Goal: Task Accomplishment & Management: Manage account settings

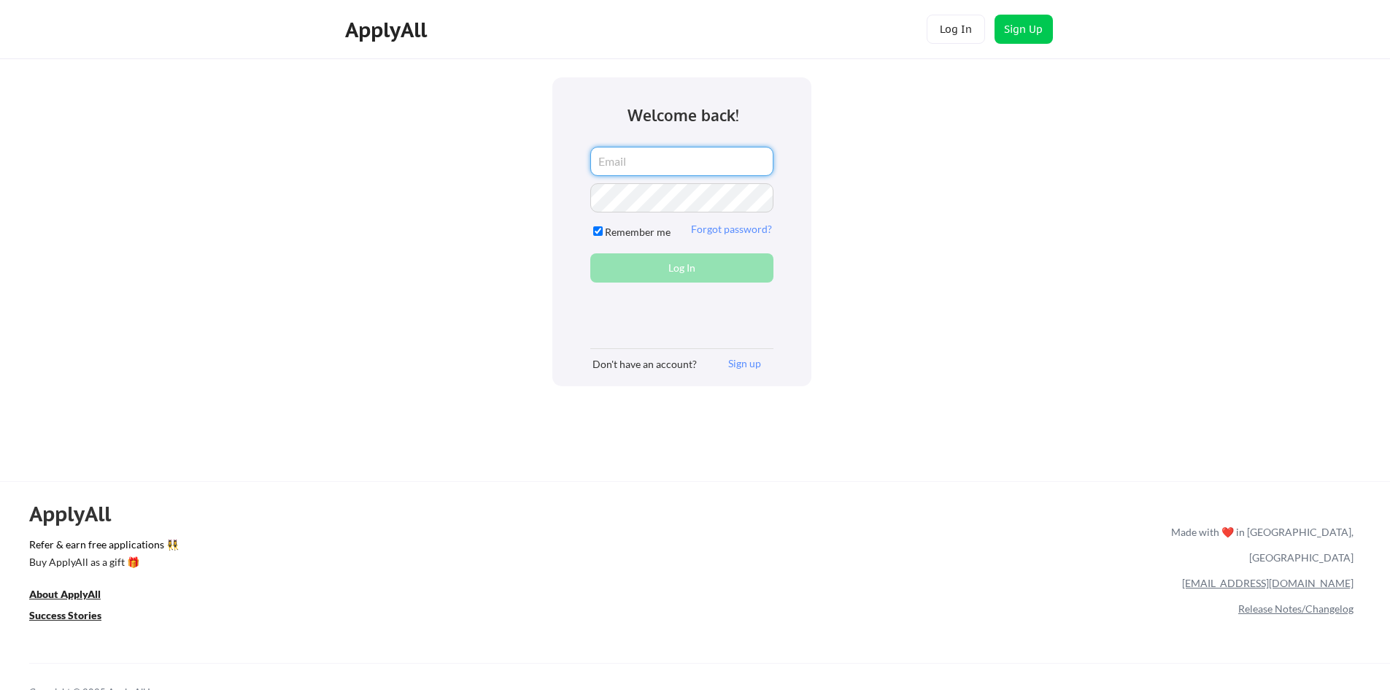
click at [640, 171] on input "email" at bounding box center [681, 161] width 183 height 29
click at [666, 166] on input "email" at bounding box center [681, 161] width 183 height 29
type input "iamgrahamkingsley@gmail.com"
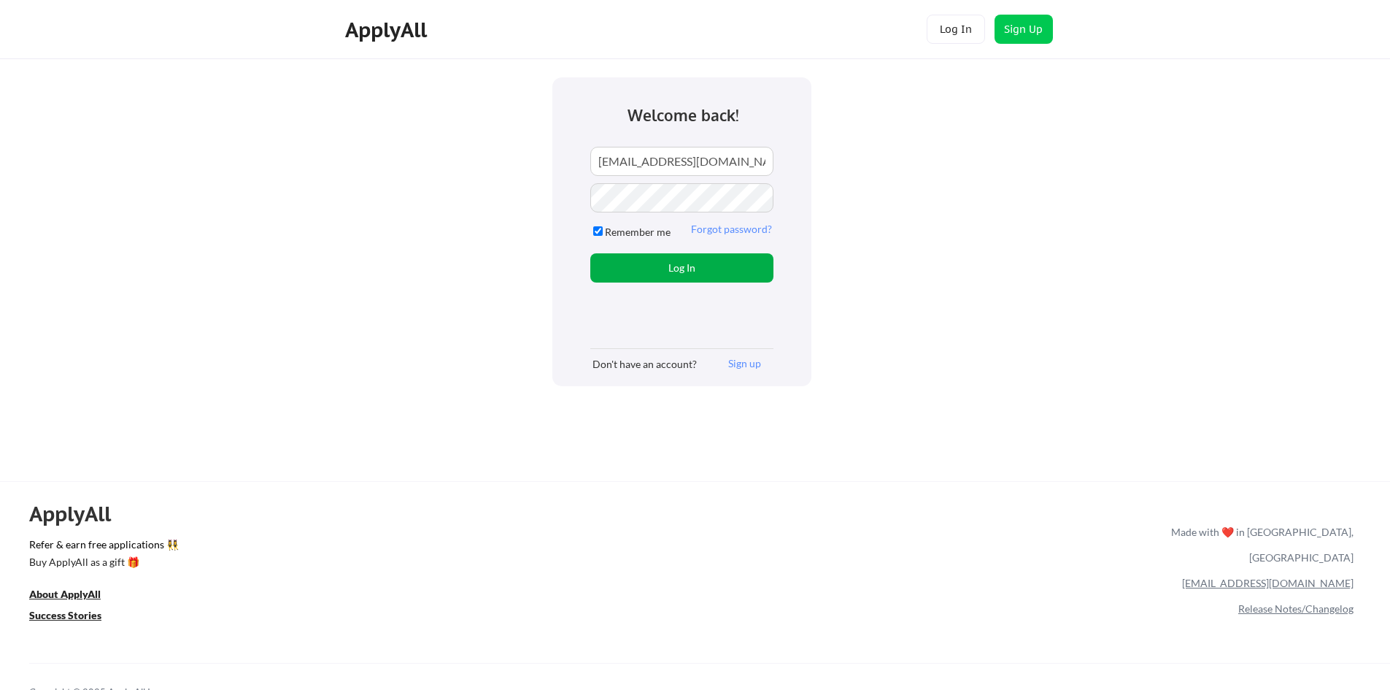
click at [706, 268] on button "Log In" at bounding box center [681, 267] width 183 height 29
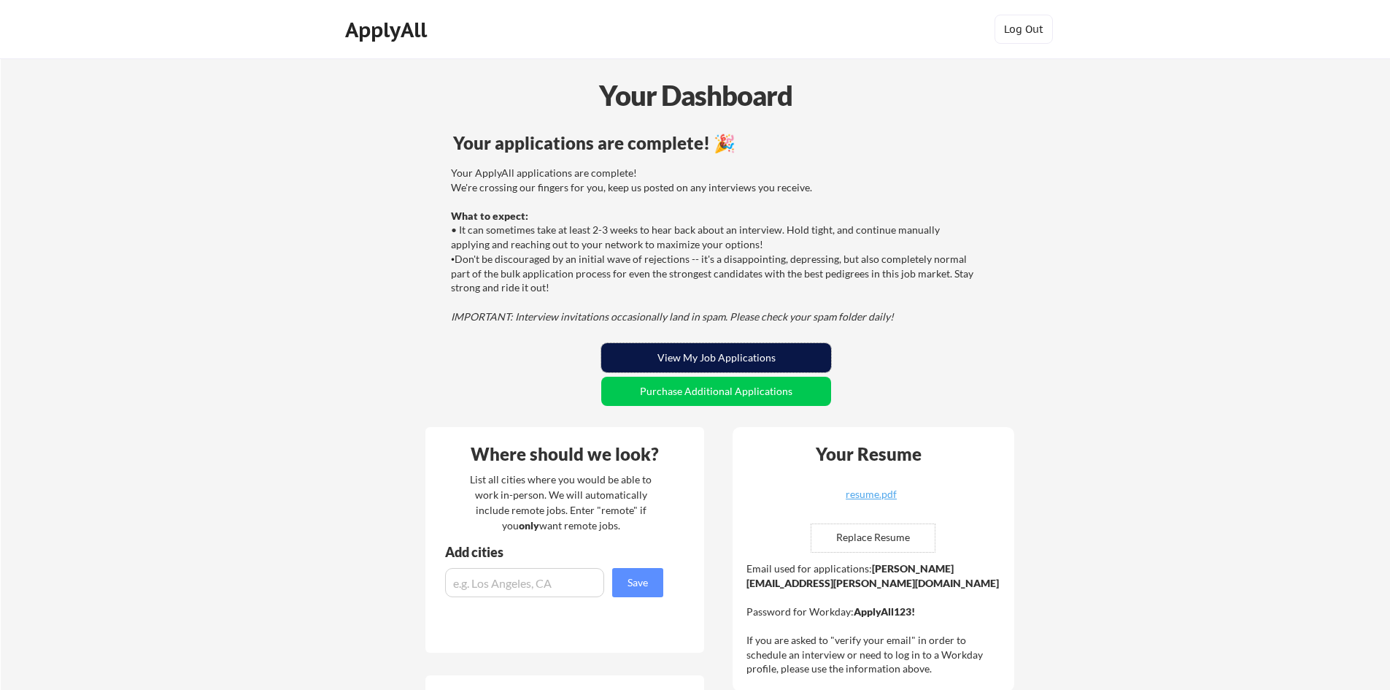
click at [755, 358] on button "View My Job Applications" at bounding box center [716, 357] width 230 height 29
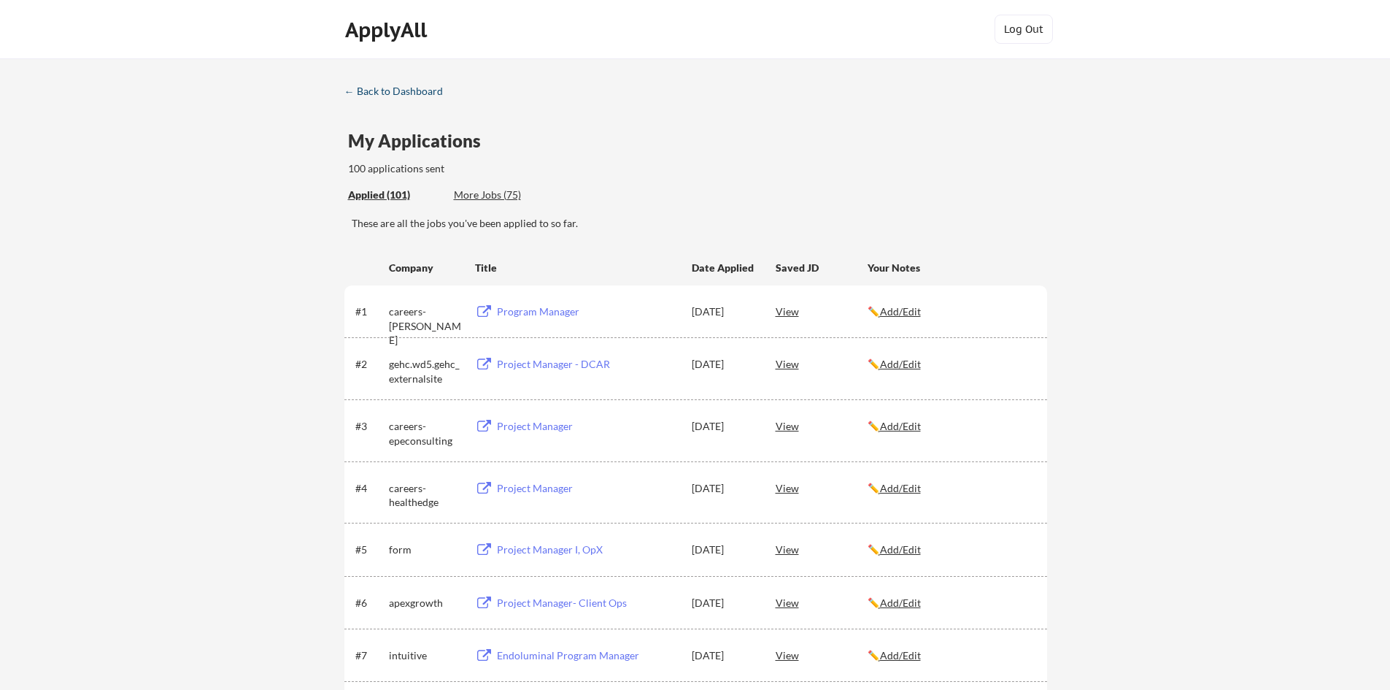
click at [387, 94] on div "← Back to Dashboard" at bounding box center [398, 91] width 109 height 10
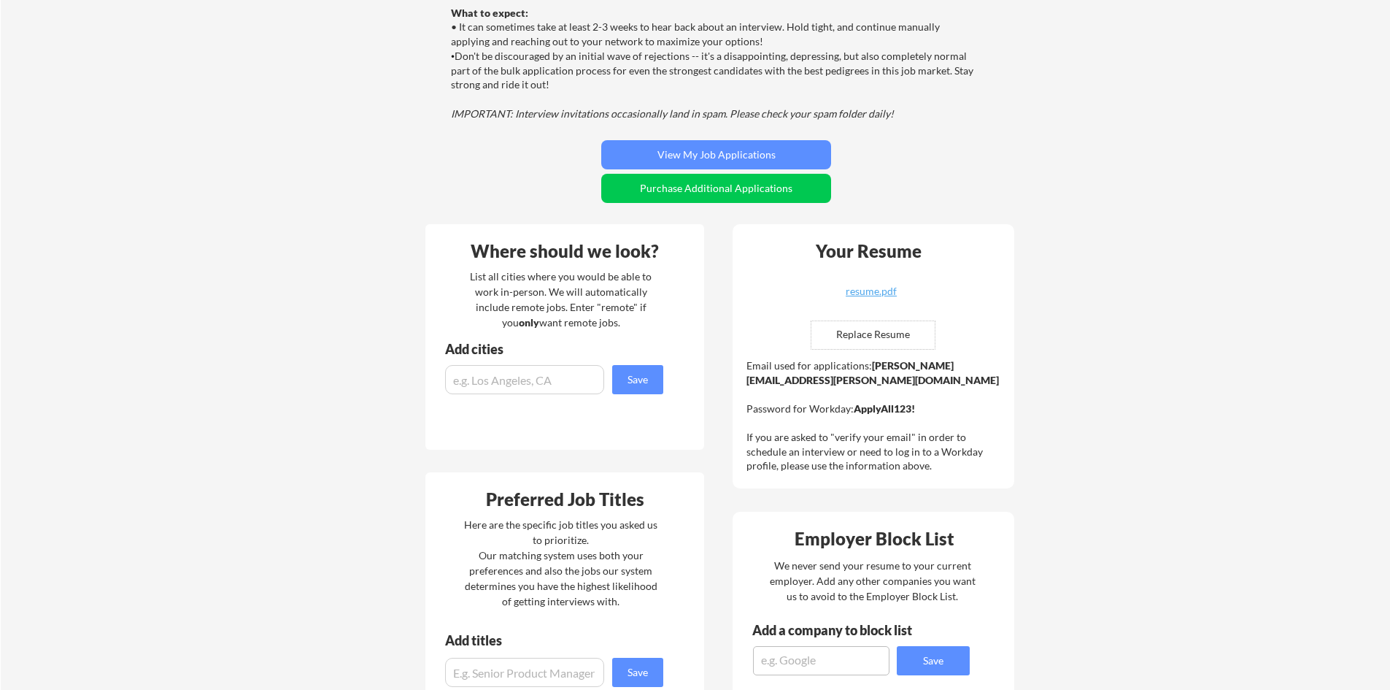
scroll to position [219, 0]
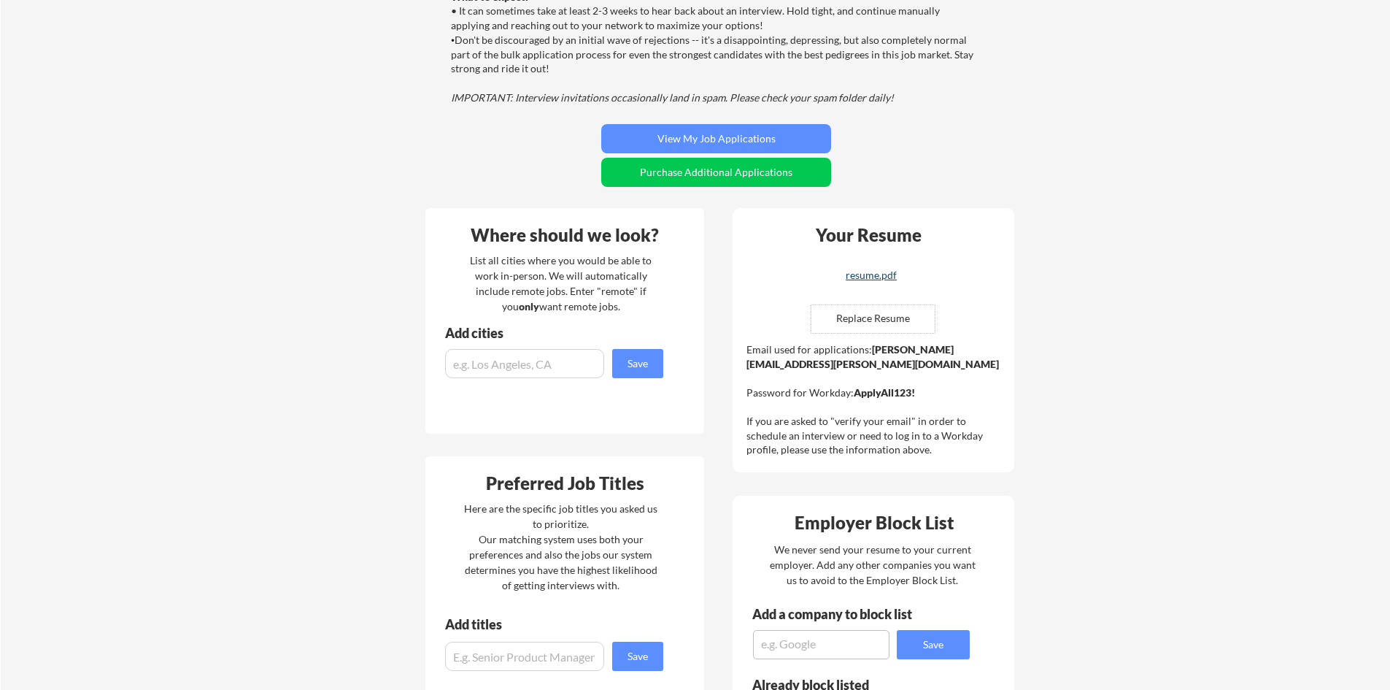
click at [871, 275] on div "resume.pdf" at bounding box center [872, 275] width 174 height 10
